Goal: Transaction & Acquisition: Book appointment/travel/reservation

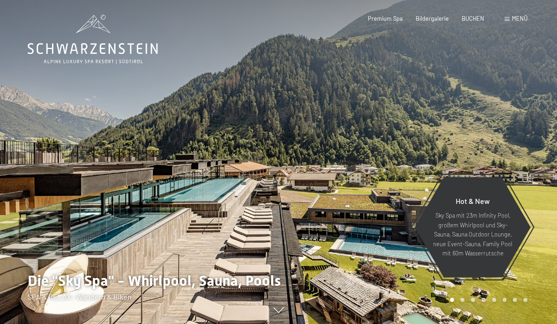
click at [513, 19] on span "Menü" at bounding box center [520, 18] width 16 height 7
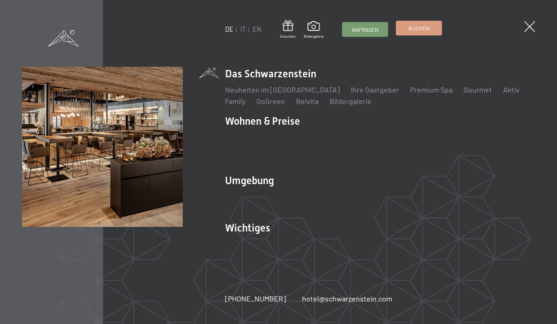
click at [424, 31] on span "Buchen" at bounding box center [419, 28] width 21 height 8
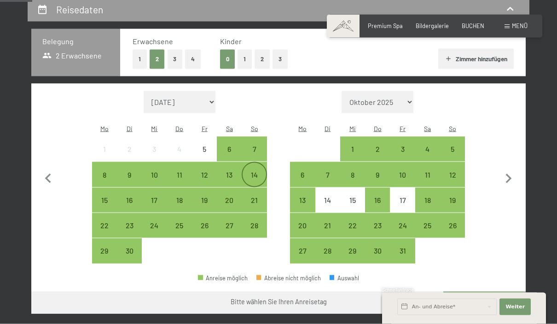
scroll to position [180, 0]
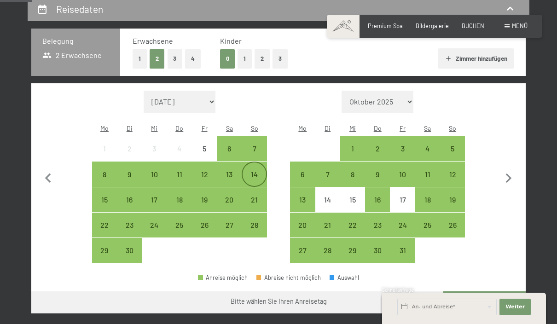
click at [258, 171] on div "14" at bounding box center [254, 182] width 23 height 23
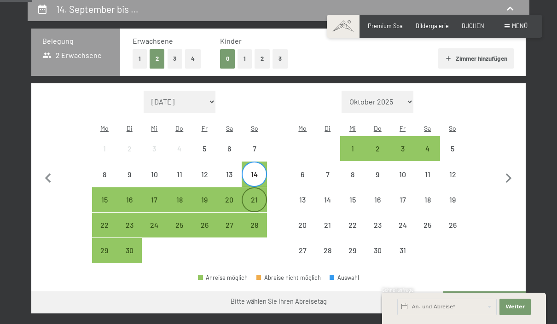
click at [257, 196] on div "21" at bounding box center [254, 207] width 23 height 23
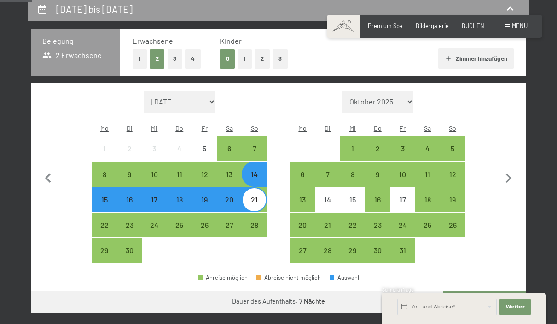
click at [495, 292] on button "Weiter zu „Zimmer“" at bounding box center [485, 303] width 82 height 22
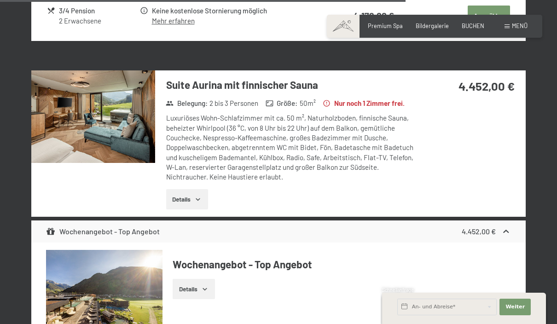
scroll to position [2216, 0]
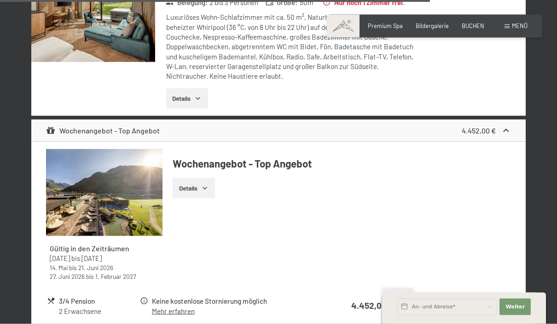
click at [188, 109] on button "Details" at bounding box center [187, 98] width 42 height 20
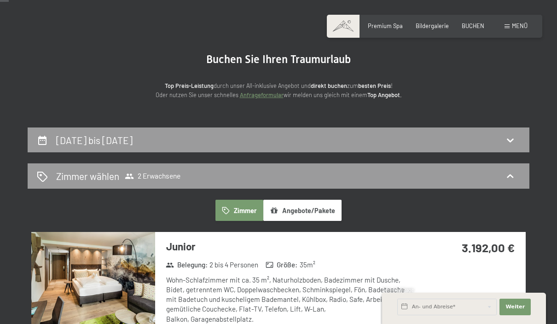
scroll to position [48, 0]
click at [508, 137] on icon at bounding box center [510, 139] width 11 height 11
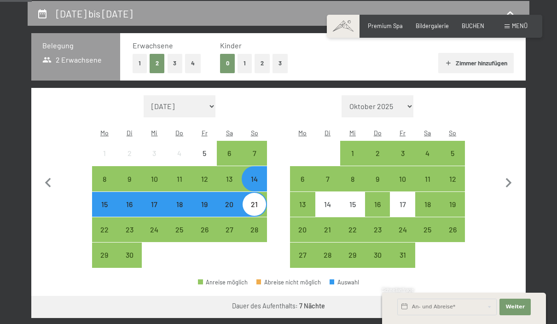
click at [251, 175] on div "14" at bounding box center [254, 186] width 23 height 23
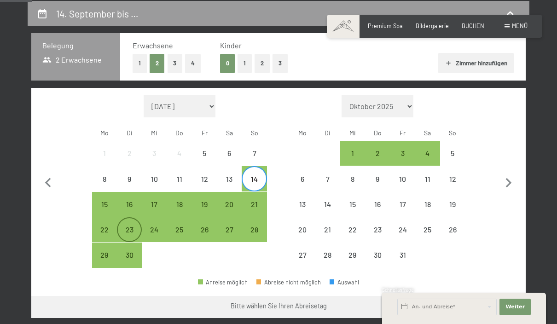
click at [131, 226] on div "23" at bounding box center [129, 237] width 23 height 23
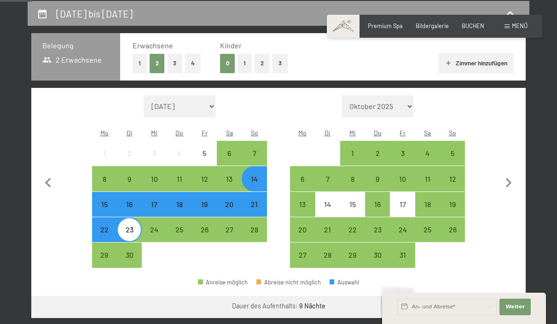
click at [496, 307] on button "Weiter zu „Zimmer“" at bounding box center [485, 307] width 82 height 22
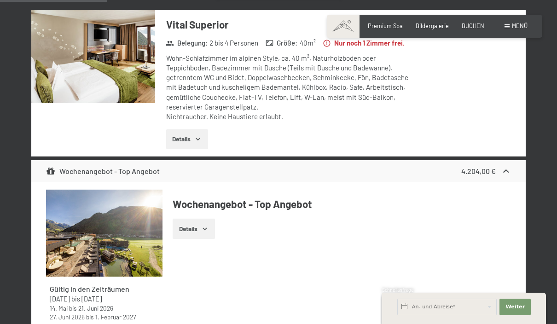
scroll to position [0, 0]
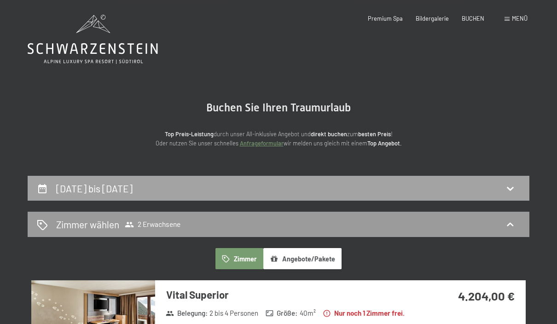
click at [513, 192] on icon at bounding box center [510, 188] width 11 height 11
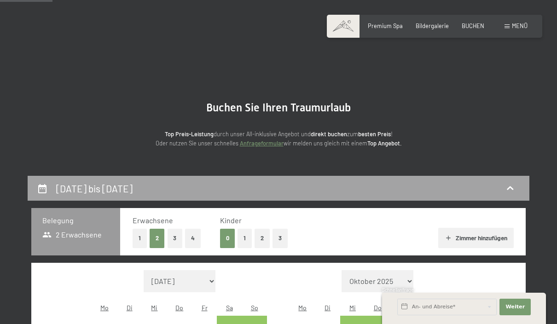
scroll to position [175, 0]
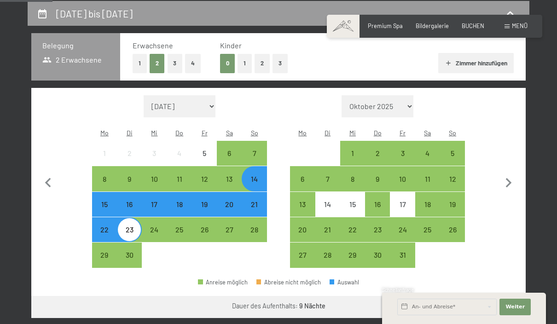
click at [253, 175] on div "14" at bounding box center [254, 186] width 23 height 23
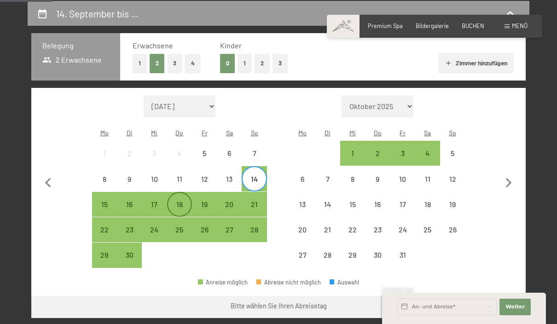
click at [181, 201] on div "18" at bounding box center [179, 212] width 23 height 23
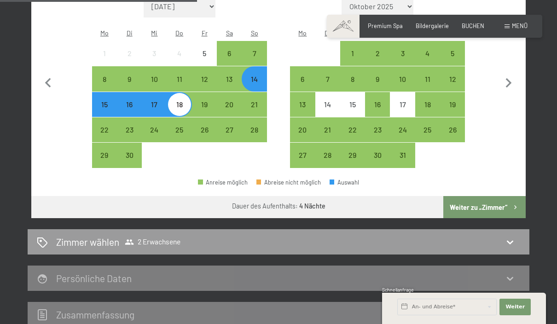
click at [498, 200] on button "Weiter zu „Zimmer“" at bounding box center [485, 207] width 82 height 22
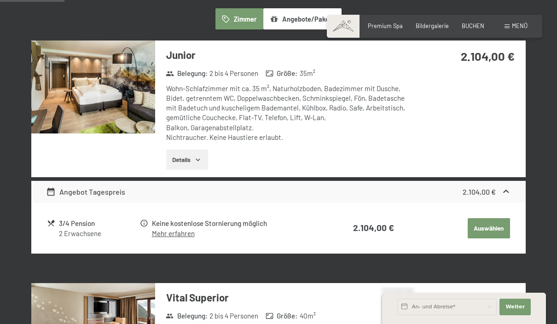
scroll to position [0, 0]
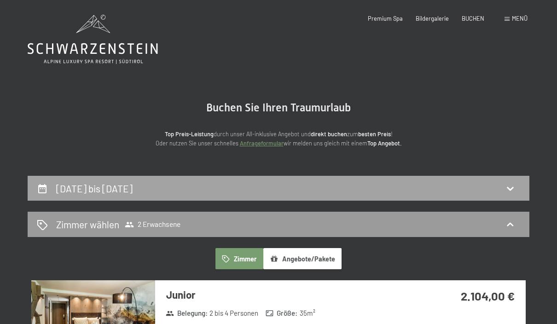
click at [508, 191] on icon at bounding box center [510, 188] width 11 height 11
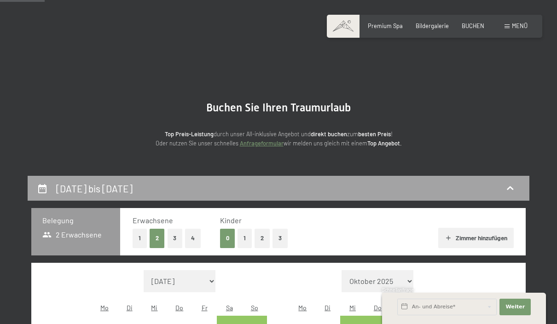
scroll to position [175, 0]
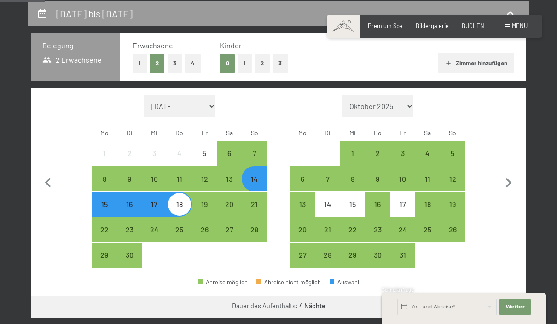
click at [180, 201] on div "18" at bounding box center [179, 212] width 23 height 23
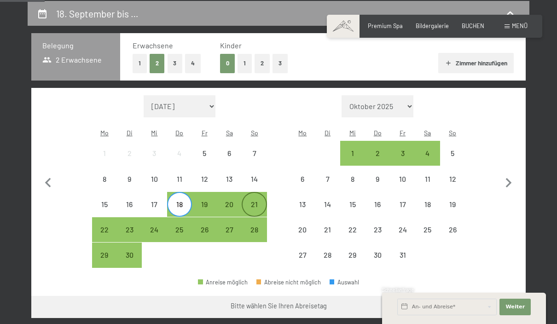
click at [255, 201] on div "21" at bounding box center [254, 212] width 23 height 23
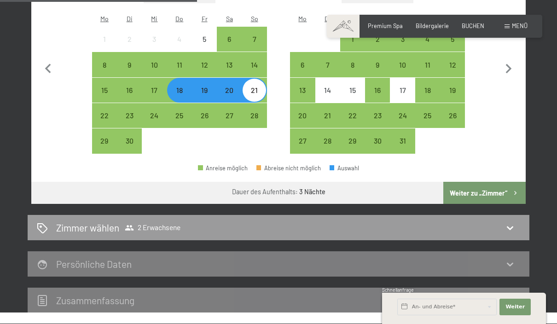
click at [512, 182] on button "Weiter zu „Zimmer“" at bounding box center [485, 193] width 82 height 22
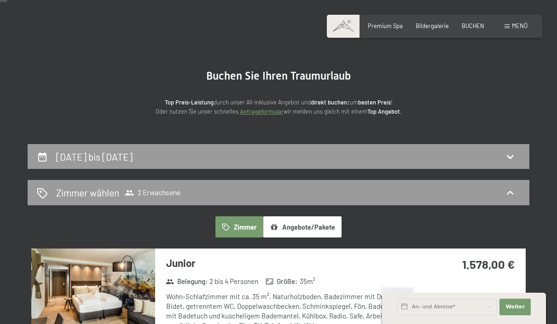
scroll to position [0, 0]
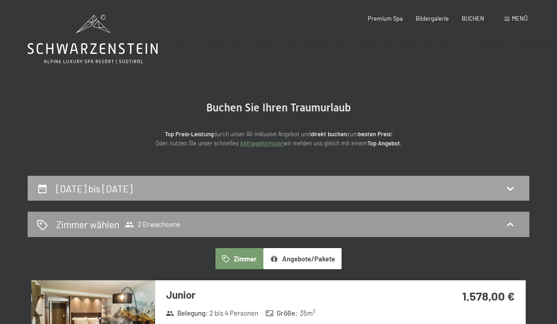
click at [509, 195] on div "[DATE] bis [DATE]" at bounding box center [279, 188] width 502 height 25
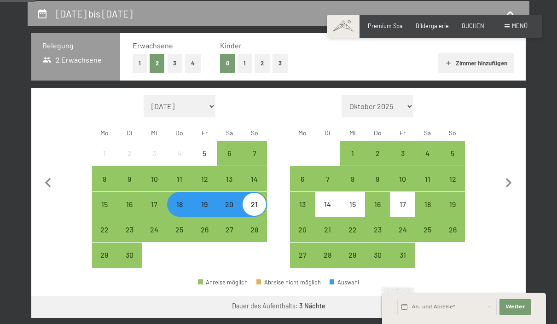
click at [184, 201] on div "18" at bounding box center [179, 212] width 23 height 23
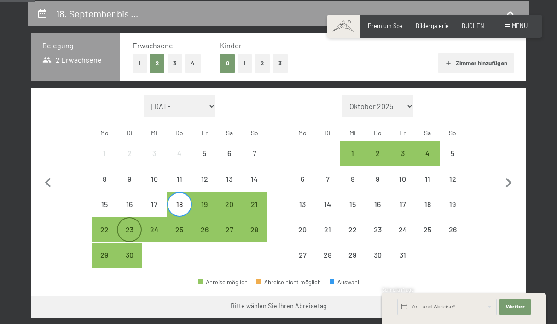
click at [131, 226] on div "23" at bounding box center [129, 237] width 23 height 23
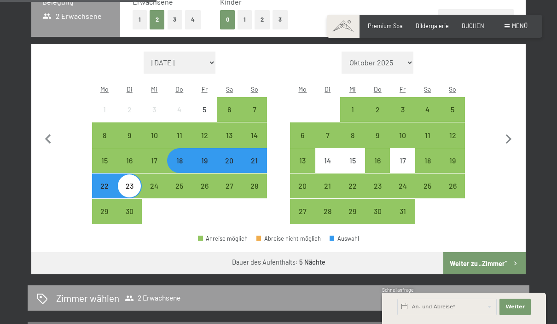
click at [500, 252] on button "Weiter zu „Zimmer“" at bounding box center [485, 263] width 82 height 22
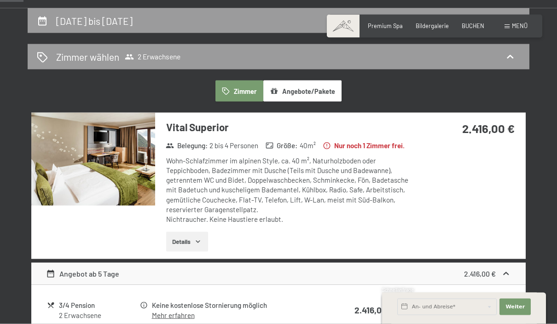
scroll to position [0, 0]
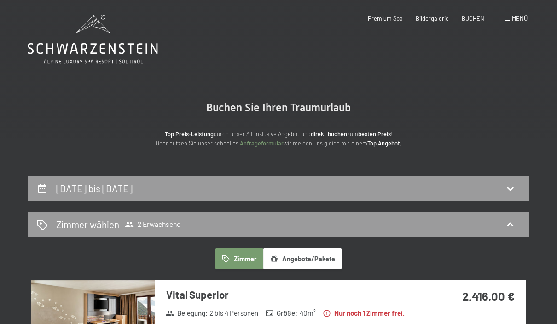
click at [515, 190] on icon at bounding box center [510, 188] width 11 height 11
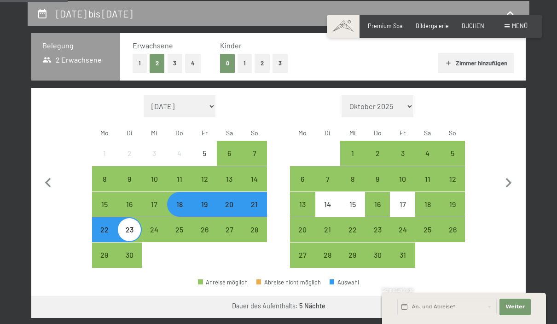
click at [251, 201] on div "21" at bounding box center [254, 212] width 23 height 23
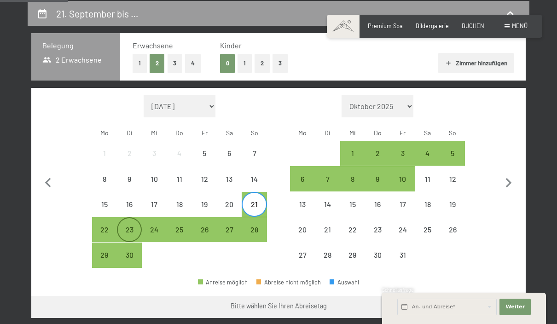
click at [124, 226] on div "23" at bounding box center [129, 237] width 23 height 23
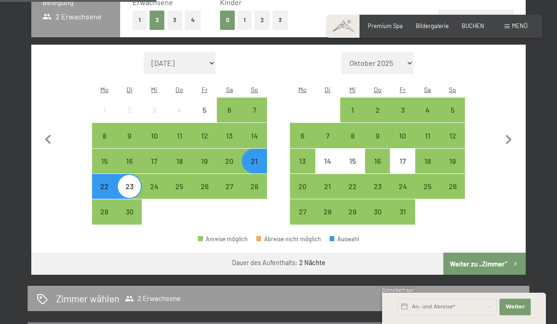
click at [503, 254] on button "Weiter zu „Zimmer“" at bounding box center [485, 264] width 82 height 22
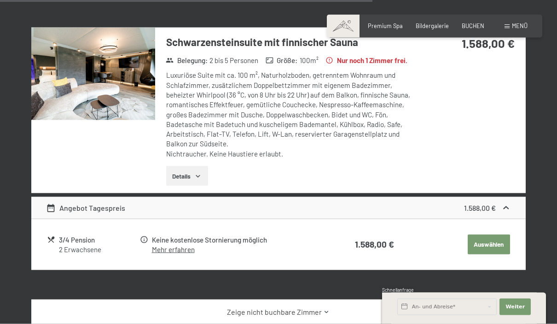
scroll to position [1292, 0]
click at [188, 193] on label "Einwilligung Marketing*" at bounding box center [225, 188] width 81 height 9
click at [185, 193] on input "Einwilligung Marketing*" at bounding box center [179, 188] width 9 height 9
checkbox input "false"
click at [185, 186] on button "Details" at bounding box center [187, 176] width 42 height 20
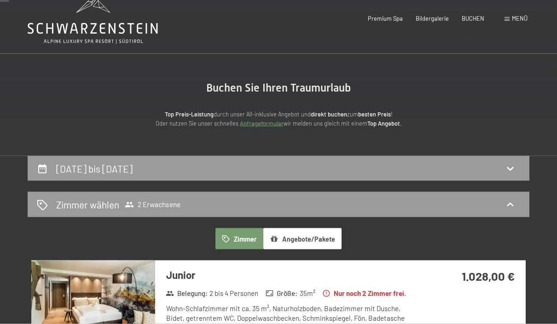
scroll to position [0, 0]
